Goal: Information Seeking & Learning: Find contact information

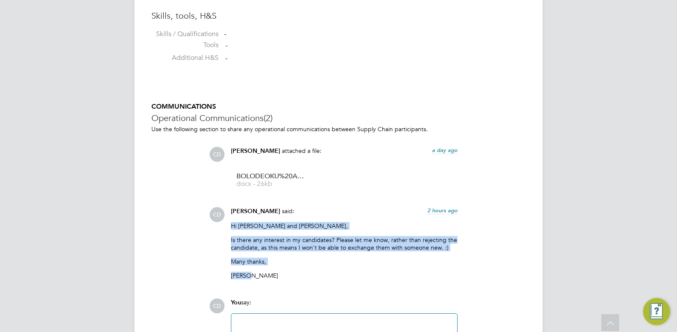
drag, startPoint x: 231, startPoint y: 225, endPoint x: 291, endPoint y: 278, distance: 80.1
click at [291, 278] on div "Hi Evelyn and Shabnam, Is there any interest in my candidates? Please let me kn…" at bounding box center [344, 254] width 227 height 64
copy div "Hi Evelyn and Shabnam, Is there any interest in my candidates? Please let me kn…"
click at [356, 265] on p "Many thanks," at bounding box center [344, 262] width 227 height 8
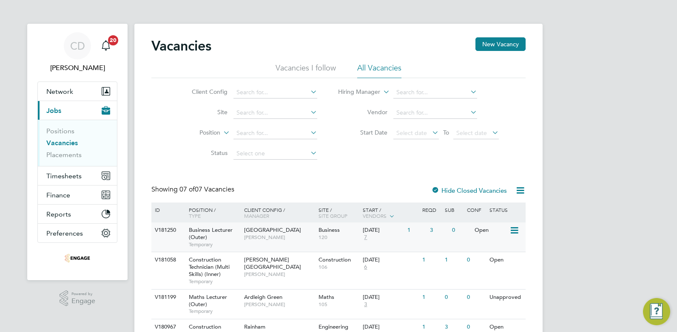
click at [227, 234] on div "Business Lecturer (Outer) Temporary" at bounding box center [211, 237] width 59 height 29
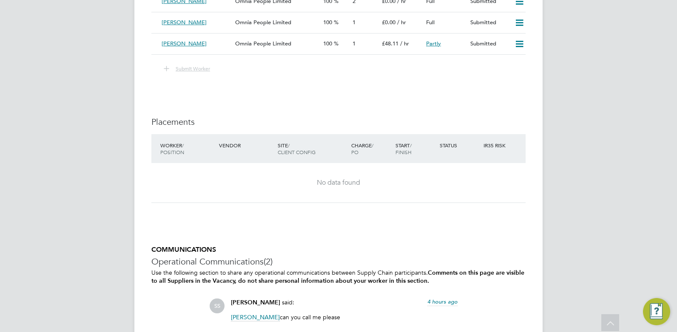
scroll to position [1730, 0]
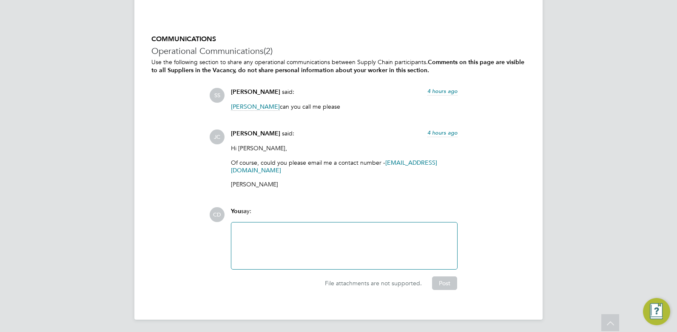
drag, startPoint x: 336, startPoint y: 168, endPoint x: 251, endPoint y: 168, distance: 84.6
click at [251, 168] on p "Of course, could you please email me a contact number - jamesc@educationmatters…" at bounding box center [344, 166] width 227 height 15
drag, startPoint x: 338, startPoint y: 168, endPoint x: 260, endPoint y: 170, distance: 78.2
click at [260, 170] on p "Of course, could you please email me a contact number - jamesc@educationmatters…" at bounding box center [344, 166] width 227 height 15
drag, startPoint x: 230, startPoint y: 169, endPoint x: 328, endPoint y: 177, distance: 98.1
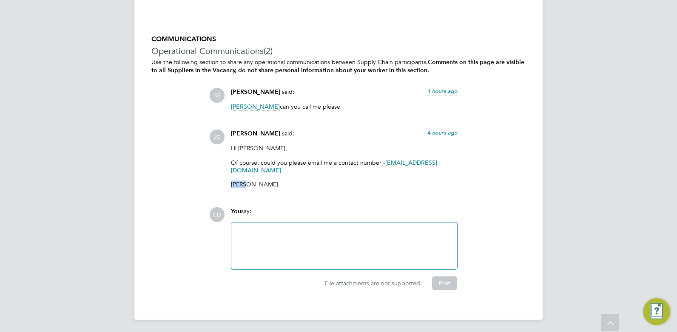
click at [328, 177] on div "James Carey said: 4 hours ago Hi Shabnam, Of course, could you please email me …" at bounding box center [344, 162] width 235 height 65
drag, startPoint x: 328, startPoint y: 177, endPoint x: 306, endPoint y: 189, distance: 24.6
click at [306, 189] on div "Hi Shabnam, Of course, could you please email me a contact number - jamesc@educ…" at bounding box center [344, 169] width 227 height 50
